Goal: Information Seeking & Learning: Learn about a topic

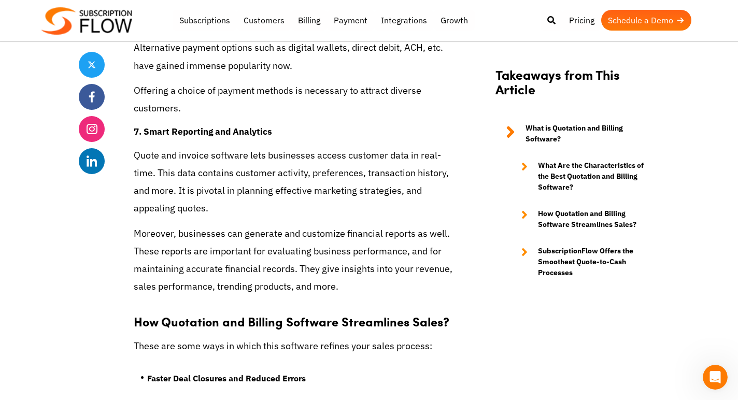
scroll to position [3466, 0]
click at [340, 22] on link "Payment" at bounding box center [350, 20] width 47 height 21
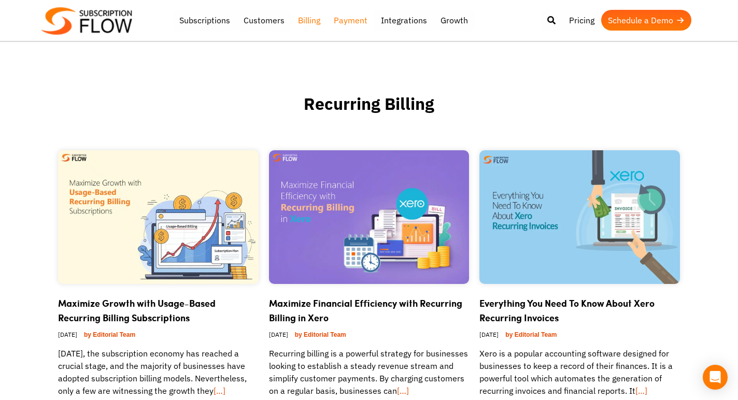
click at [307, 23] on link "Billing" at bounding box center [309, 20] width 36 height 21
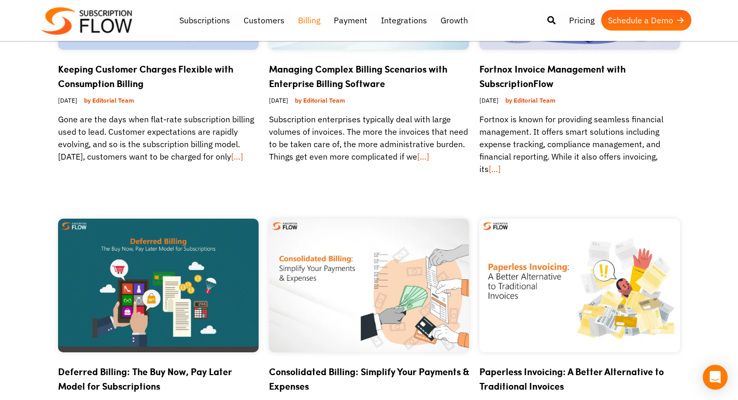
scroll to position [229, 0]
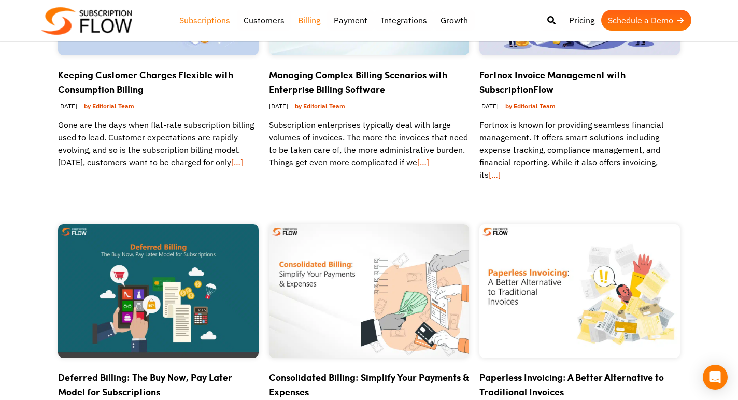
click at [217, 23] on link "Subscriptions" at bounding box center [205, 20] width 64 height 21
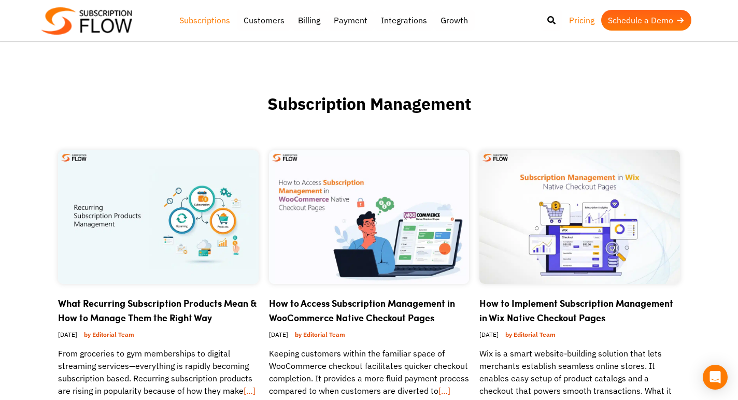
click at [582, 24] on link "Pricing" at bounding box center [582, 20] width 39 height 21
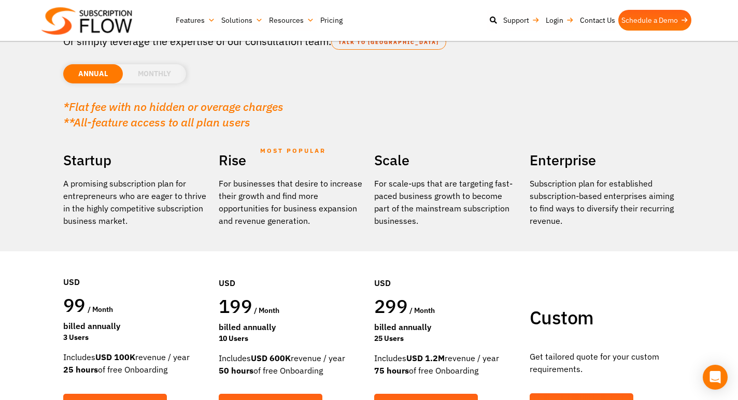
scroll to position [95, 0]
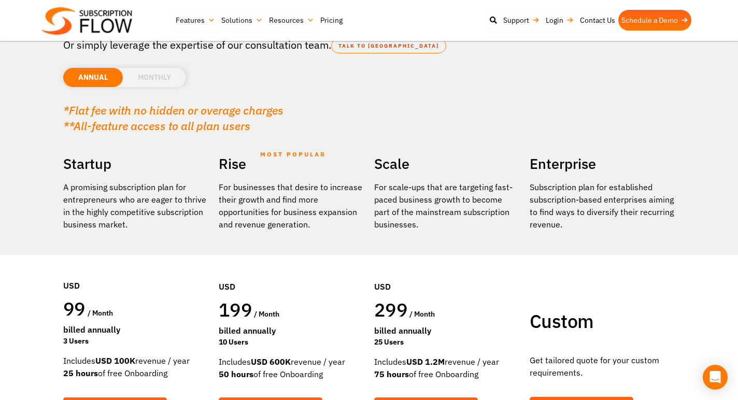
click at [155, 77] on li "MONTHLY" at bounding box center [154, 77] width 63 height 19
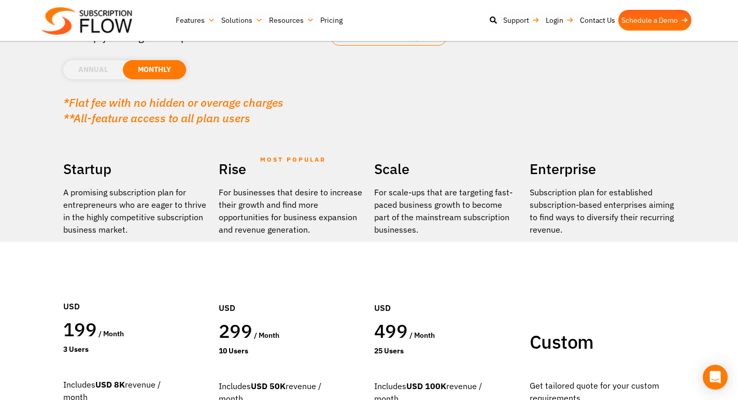
scroll to position [94, 0]
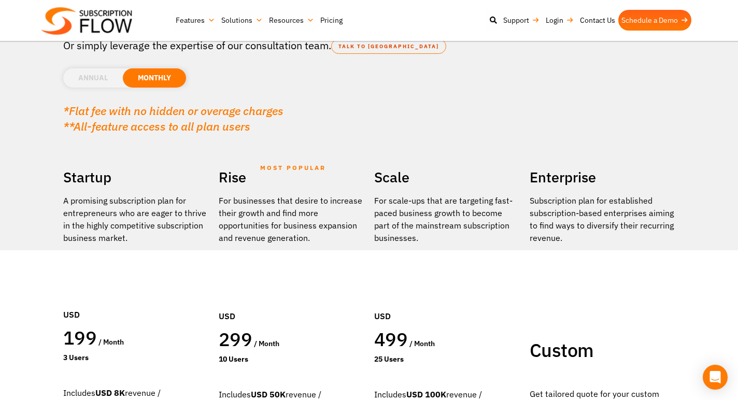
click at [98, 80] on li "ANNUAL" at bounding box center [93, 77] width 60 height 19
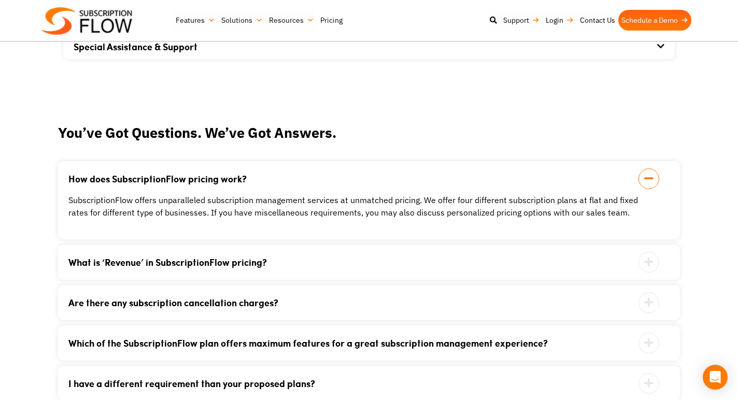
scroll to position [1049, 0]
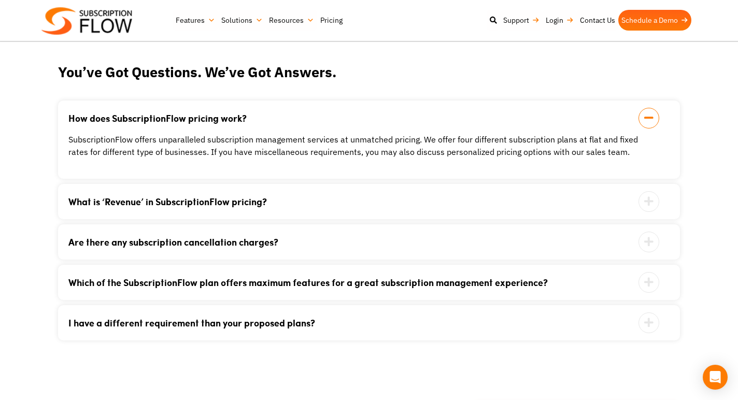
click at [650, 200] on icon at bounding box center [649, 201] width 21 height 21
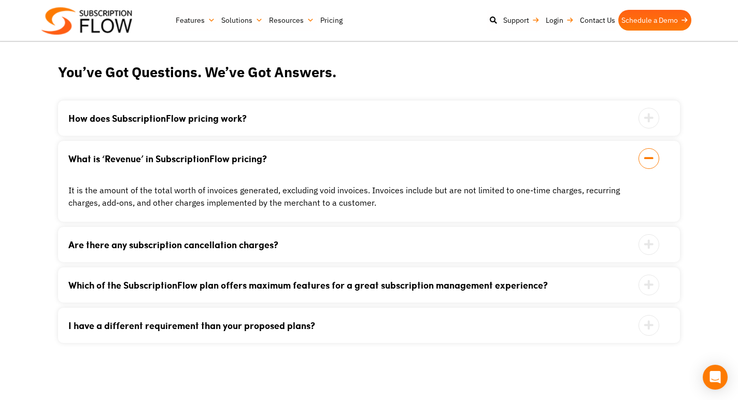
click at [647, 161] on icon at bounding box center [649, 158] width 21 height 21
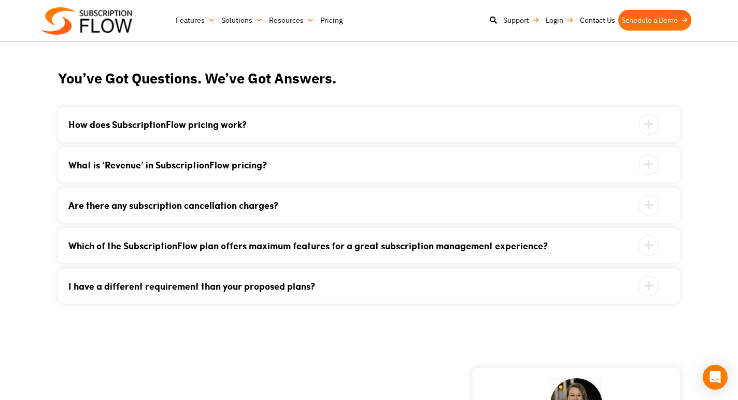
scroll to position [1036, 0]
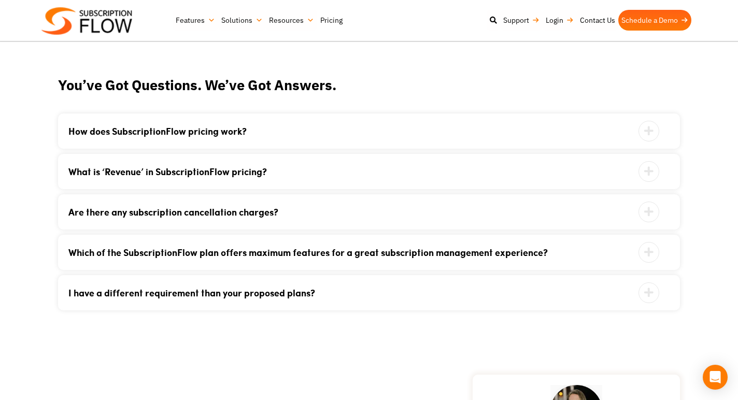
click at [645, 139] on icon at bounding box center [649, 131] width 21 height 21
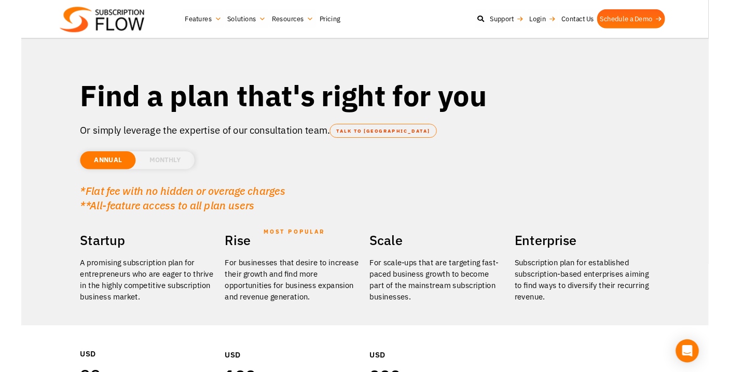
scroll to position [0, 0]
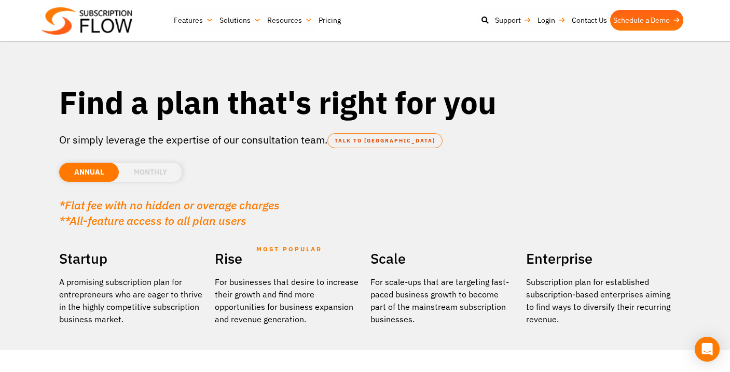
click at [112, 21] on img at bounding box center [86, 20] width 91 height 27
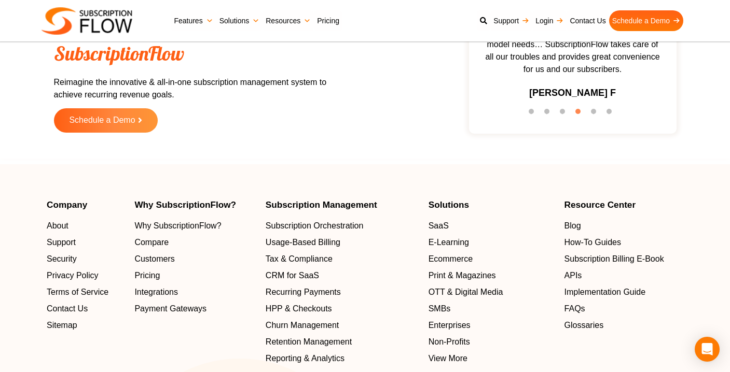
scroll to position [3237, 0]
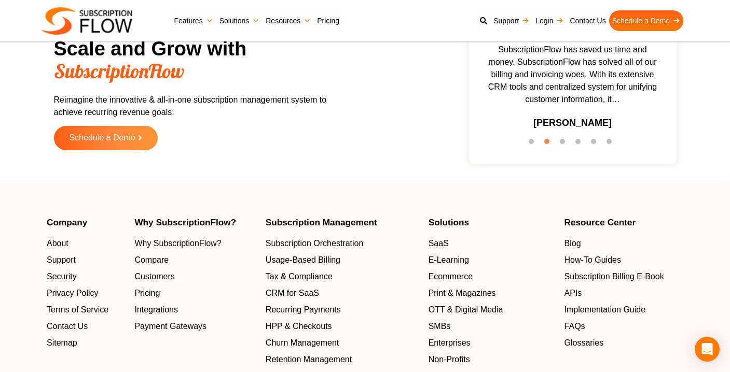
scroll to position [3243, 0]
